Goal: Transaction & Acquisition: Book appointment/travel/reservation

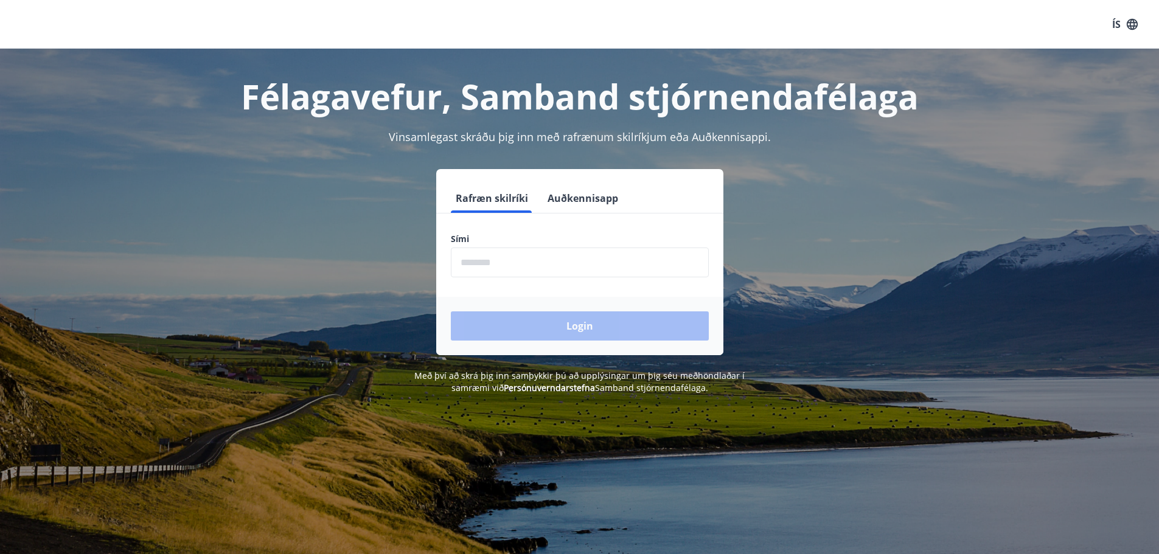
click at [487, 258] on input "phone" at bounding box center [580, 263] width 258 height 30
type input "********"
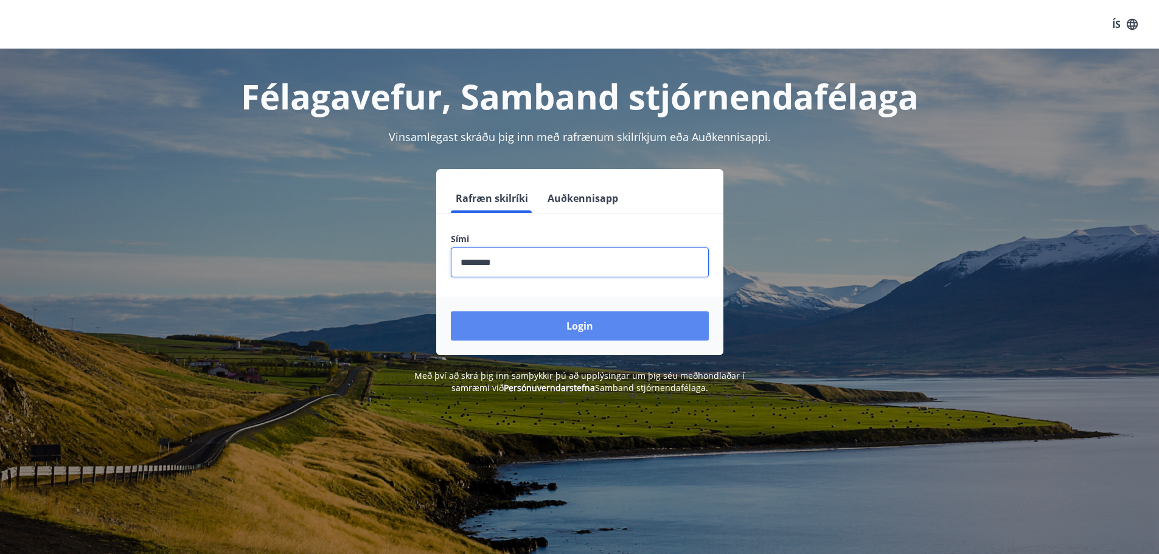
click at [531, 325] on button "Login" at bounding box center [580, 326] width 258 height 29
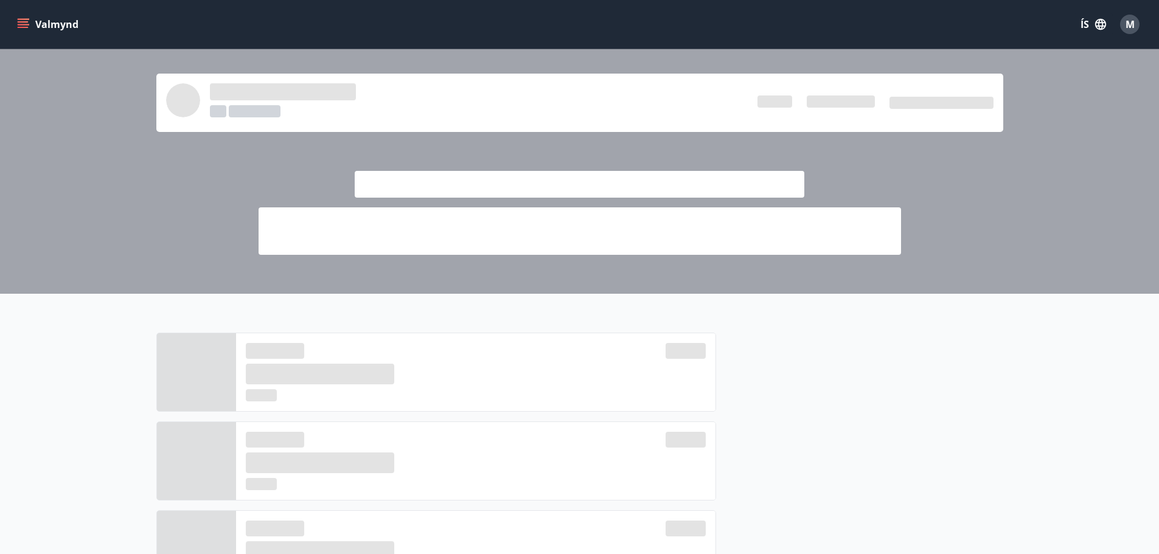
click at [26, 23] on icon "menu" at bounding box center [23, 21] width 11 height 1
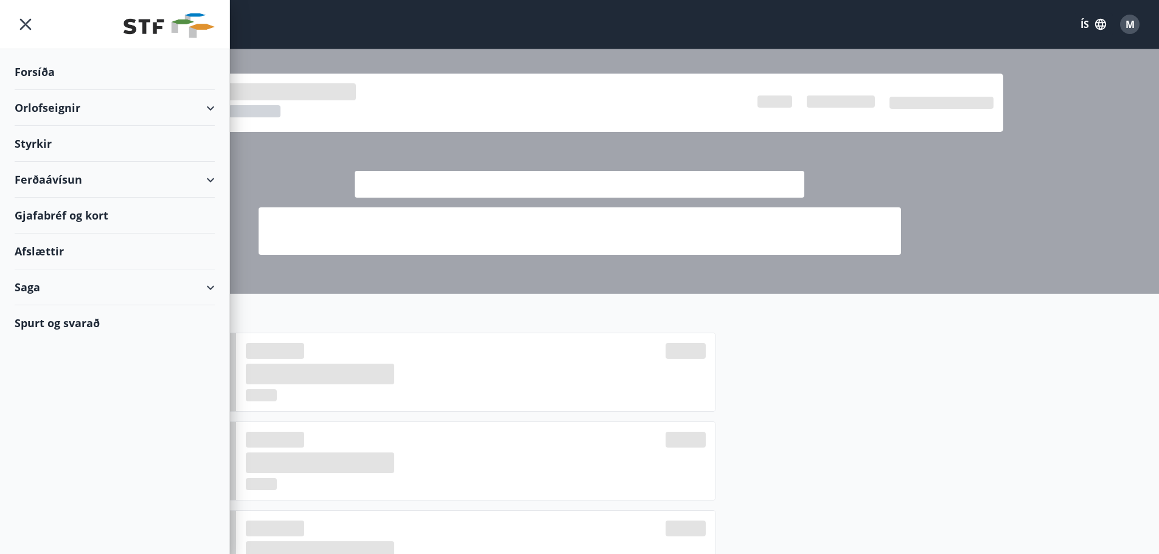
click at [51, 110] on div "Orlofseignir" at bounding box center [115, 108] width 200 height 36
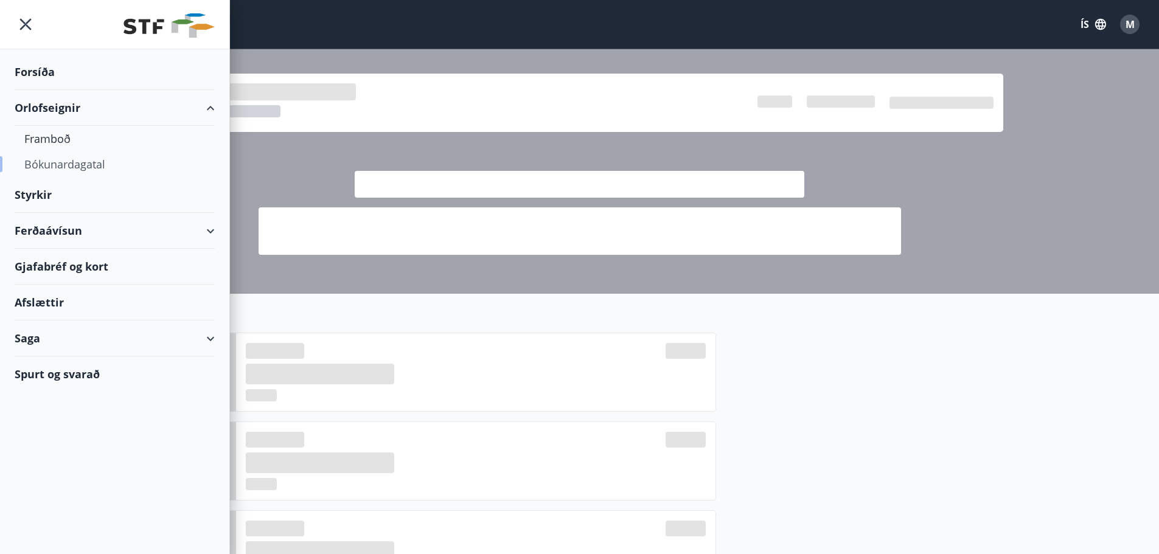
click at [47, 164] on div "Bókunardagatal" at bounding box center [114, 164] width 181 height 26
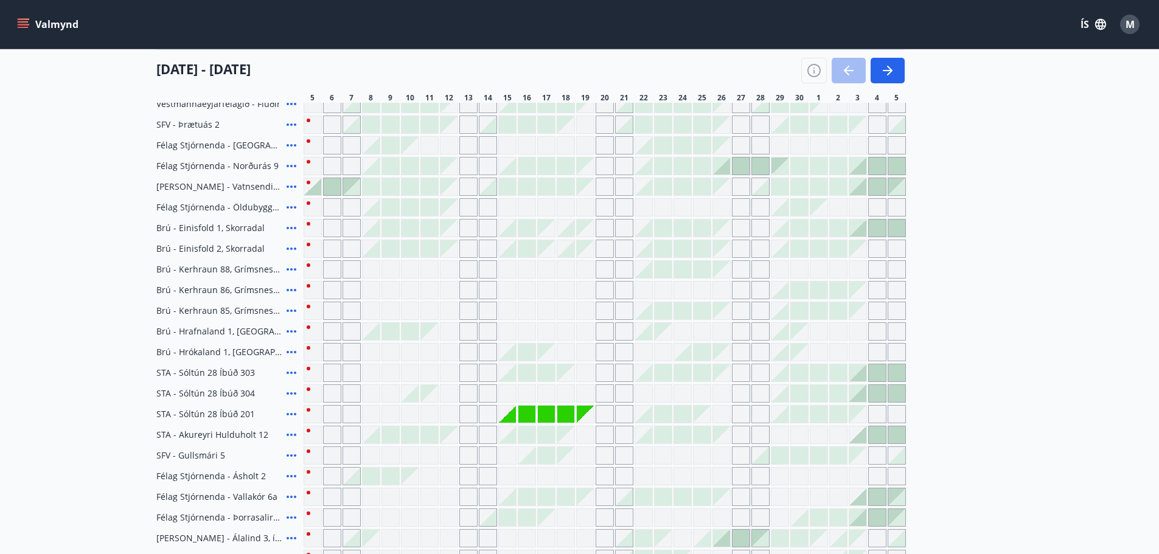
scroll to position [243, 0]
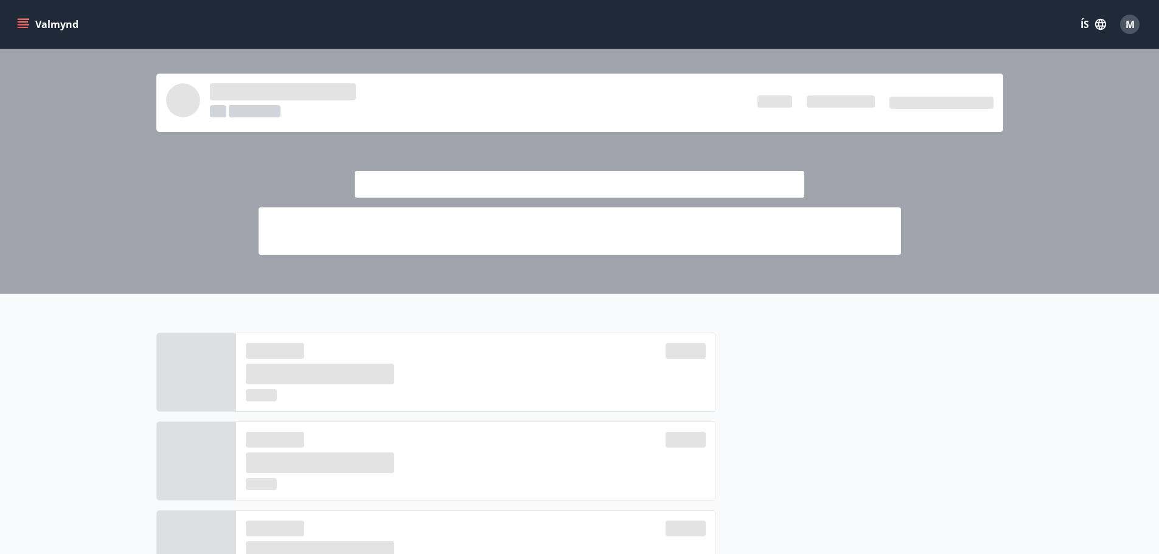
click at [28, 19] on icon "menu" at bounding box center [24, 19] width 13 height 1
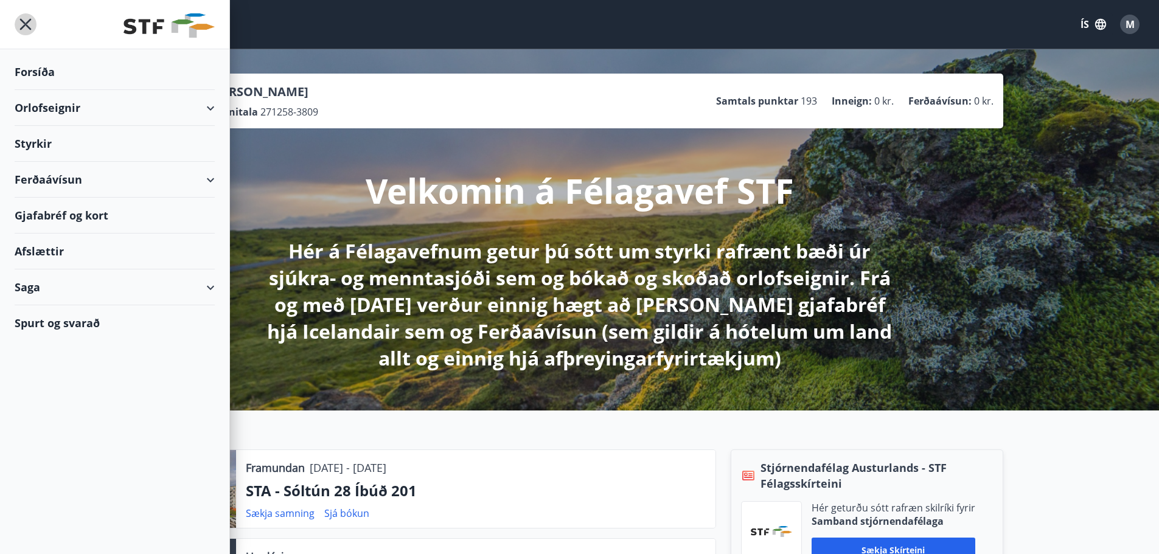
click at [30, 21] on icon "menu" at bounding box center [26, 25] width 12 height 12
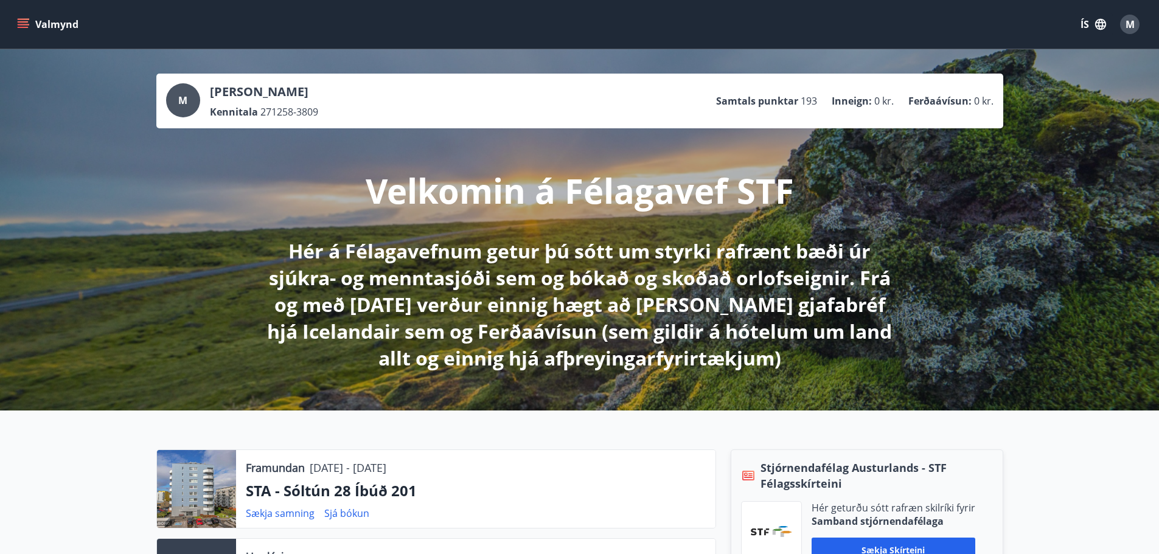
click at [30, 26] on button "Valmynd" at bounding box center [49, 24] width 69 height 22
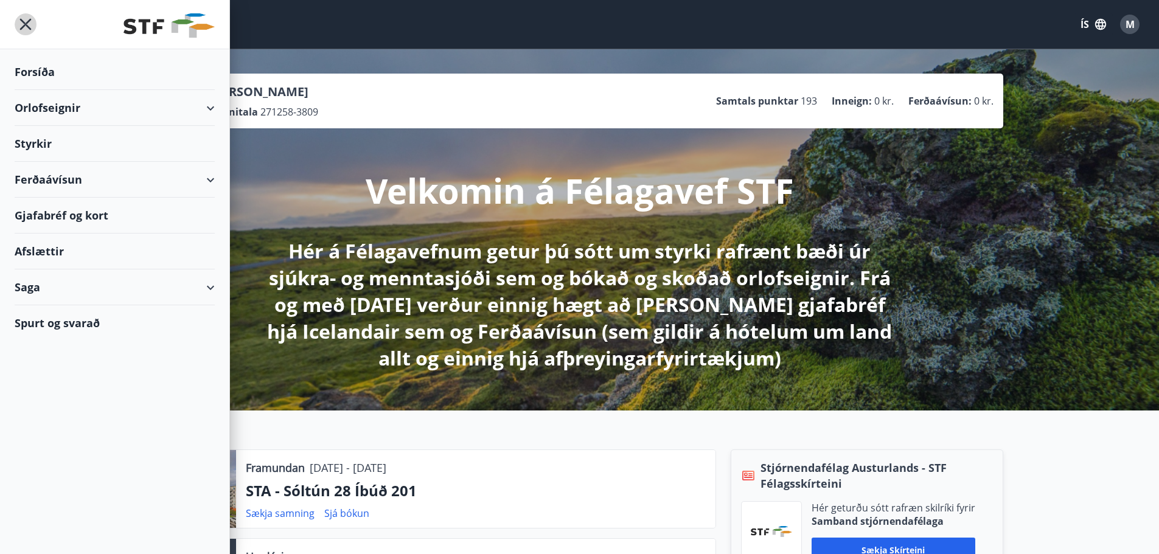
click at [30, 26] on icon "menu" at bounding box center [26, 24] width 22 height 22
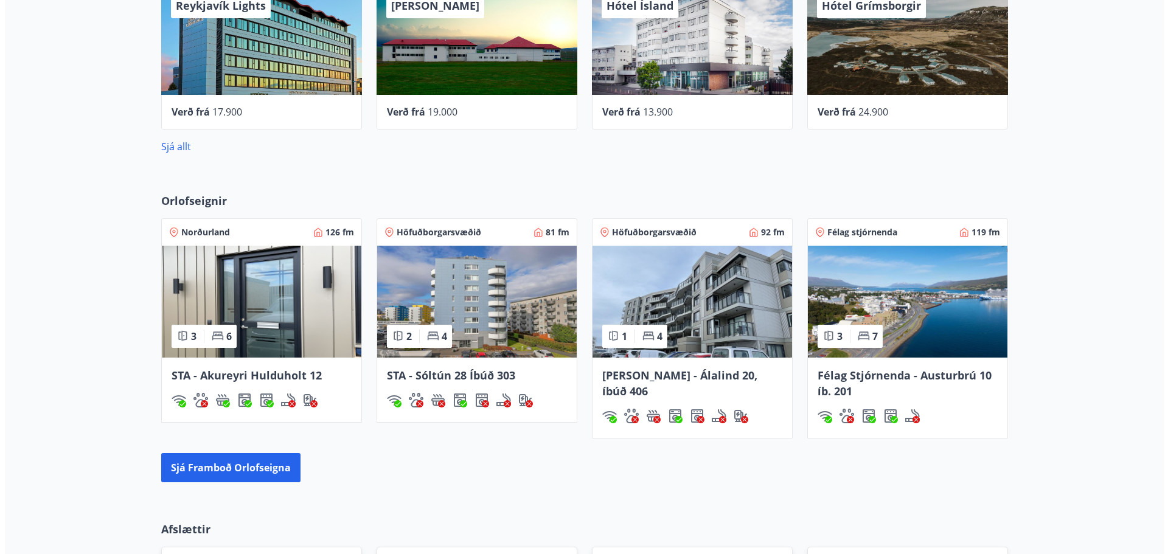
scroll to position [465, 0]
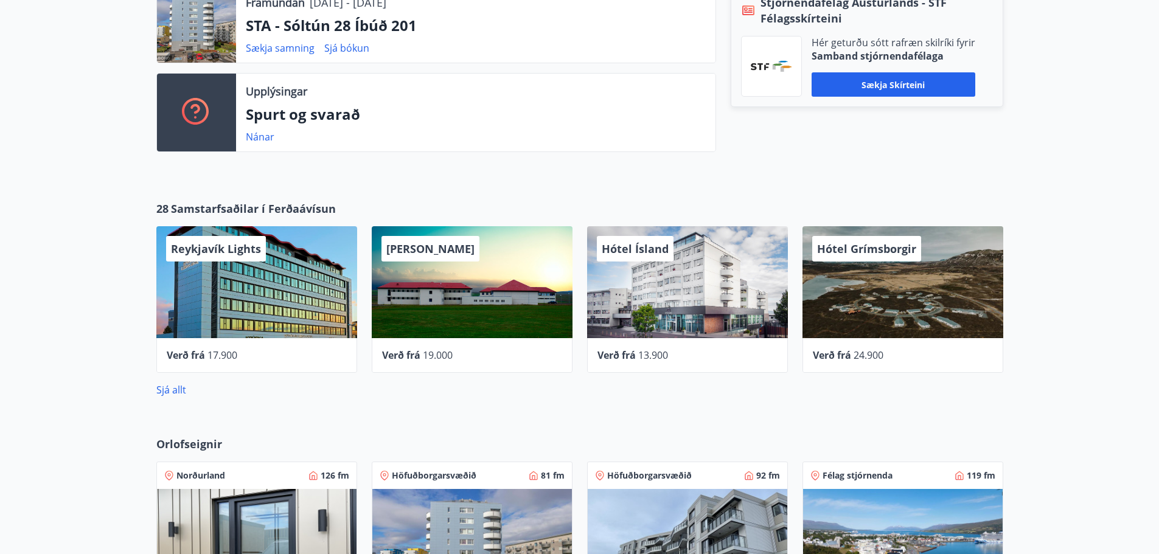
click at [652, 351] on span "13.900" at bounding box center [653, 355] width 30 height 13
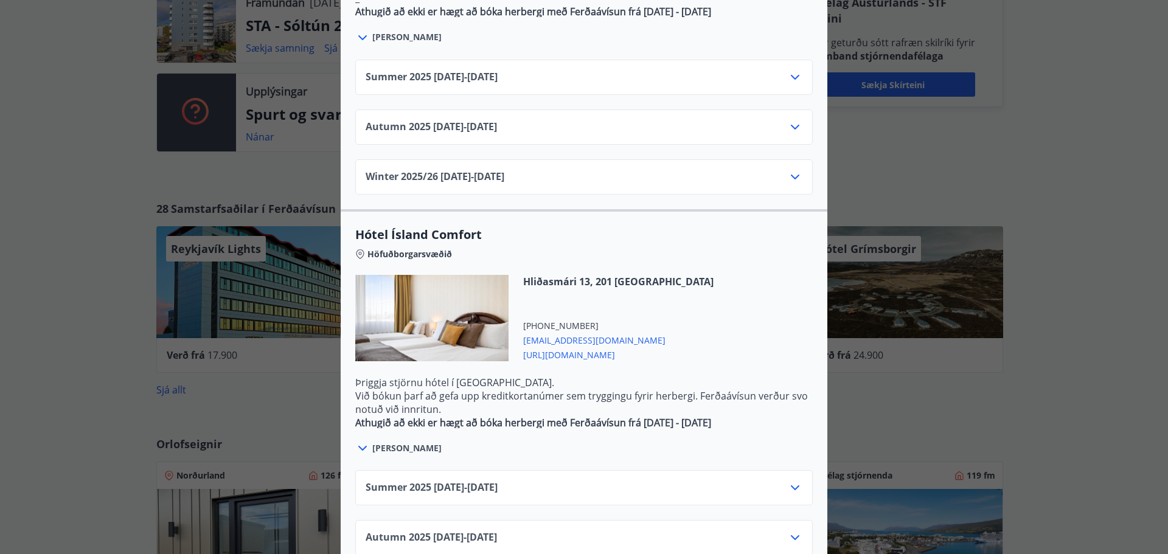
scroll to position [913, 0]
